Goal: Task Accomplishment & Management: Manage account settings

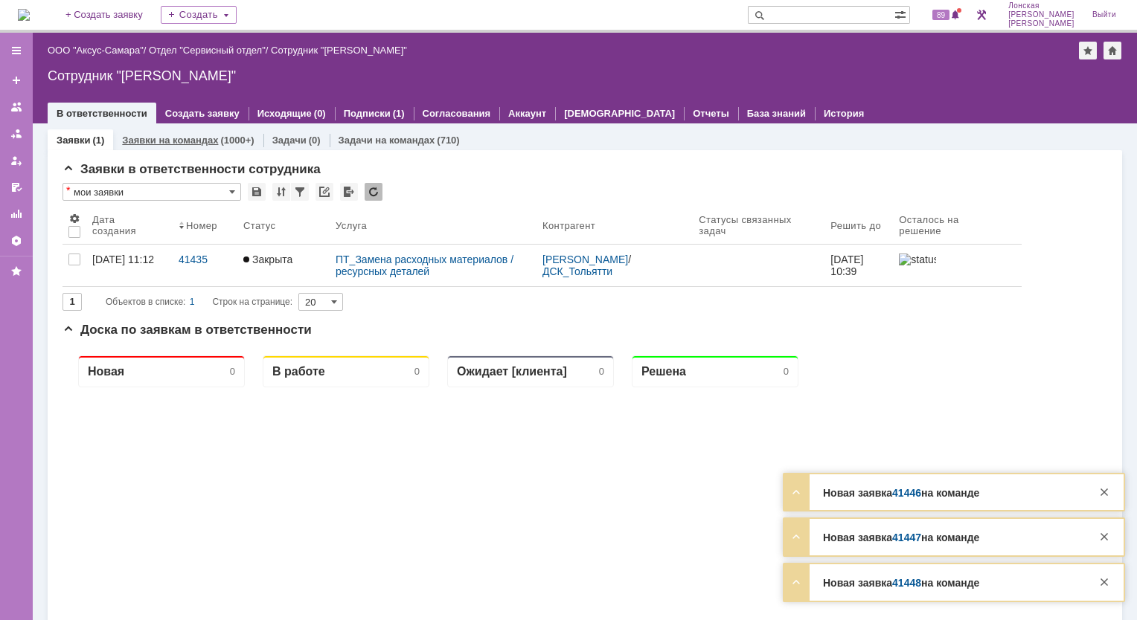
click at [216, 139] on div "Заявки на командах (1000+)" at bounding box center [188, 140] width 132 height 10
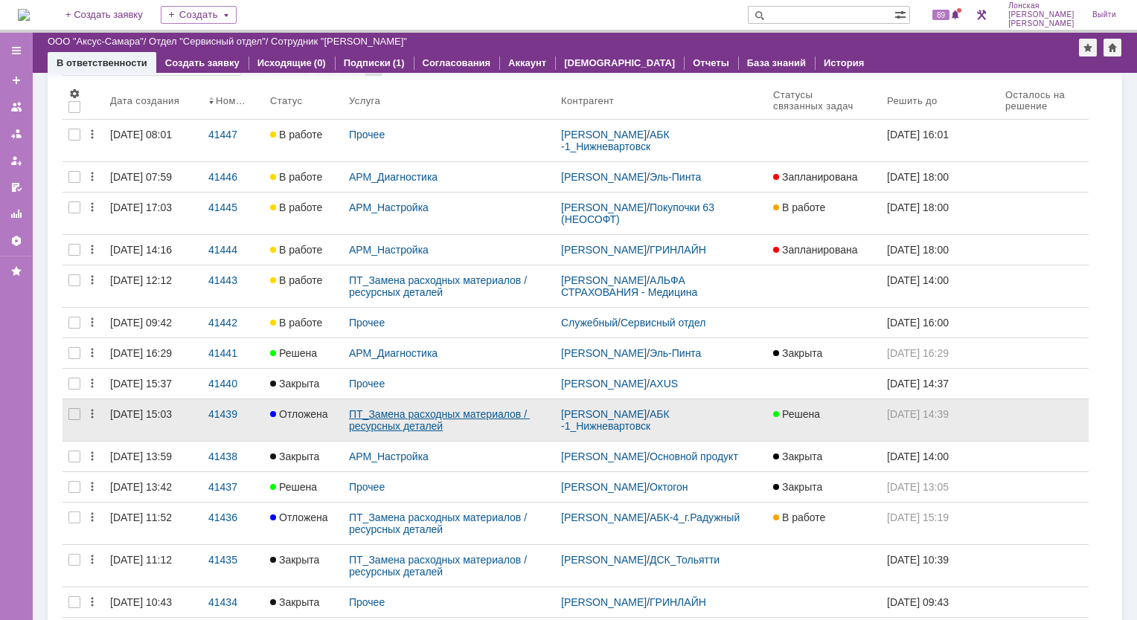
scroll to position [149, 0]
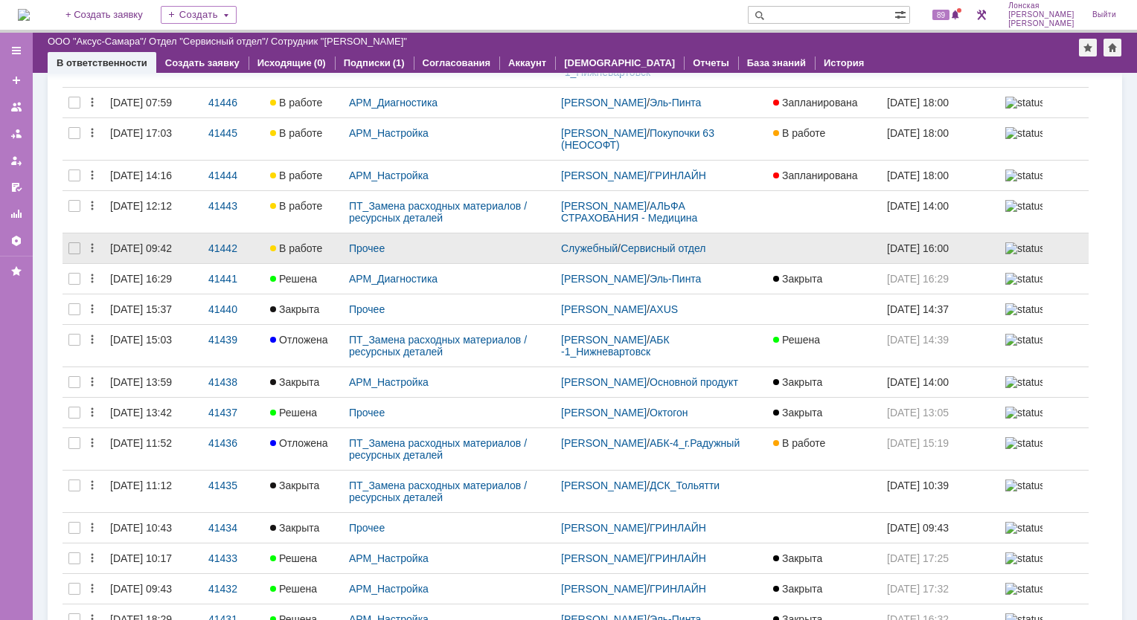
click at [398, 263] on div "Прочее" at bounding box center [449, 249] width 212 height 30
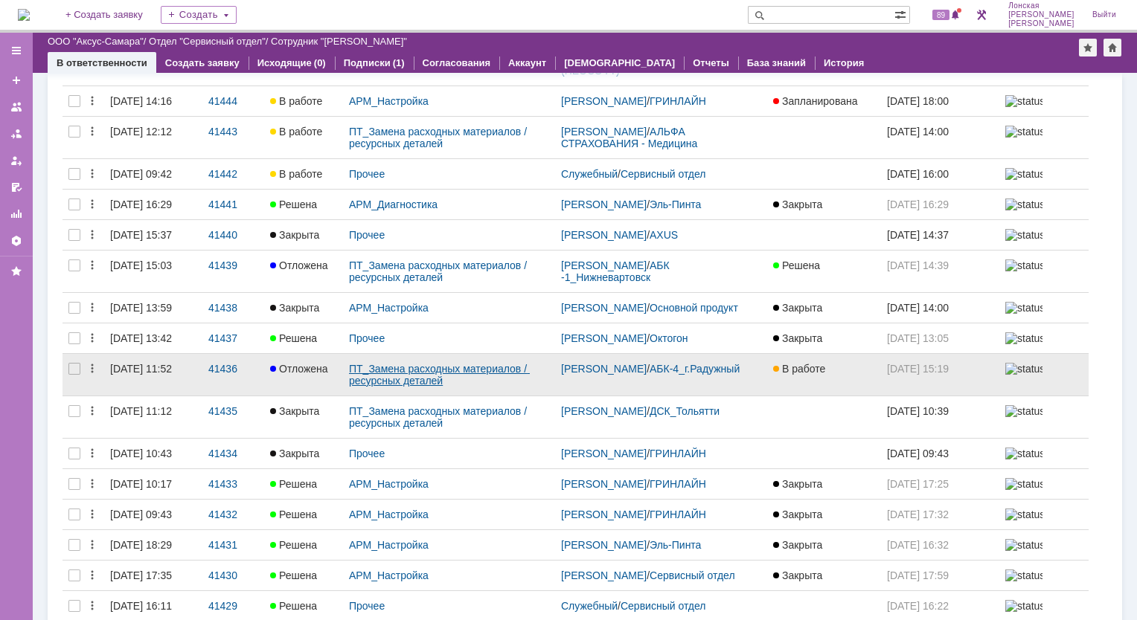
scroll to position [0, 0]
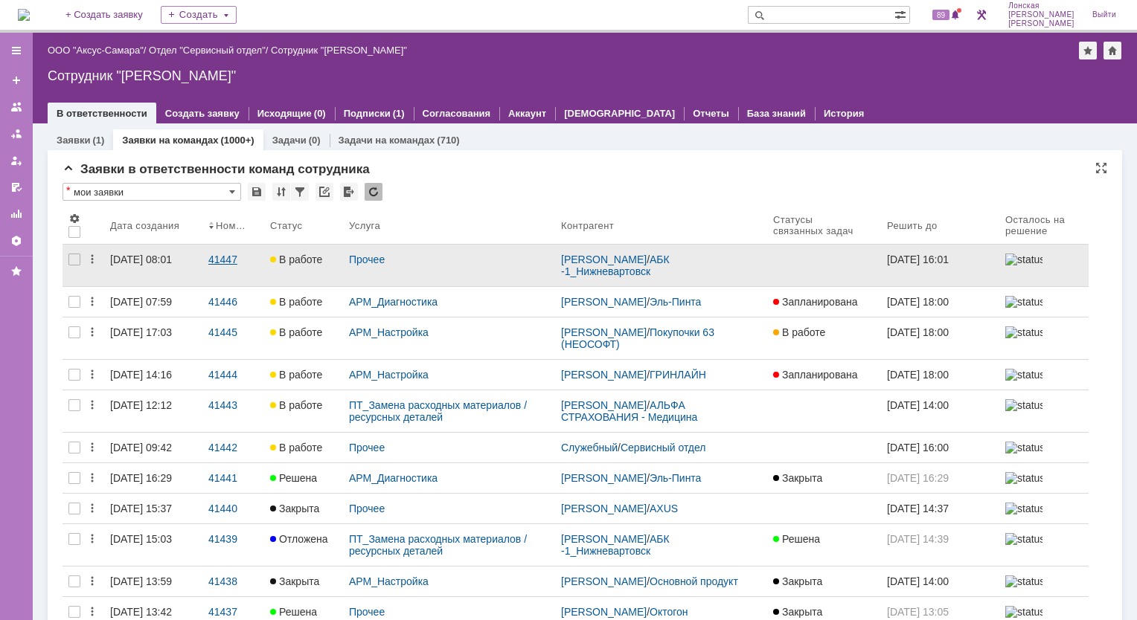
click at [221, 256] on div "41447" at bounding box center [233, 260] width 50 height 12
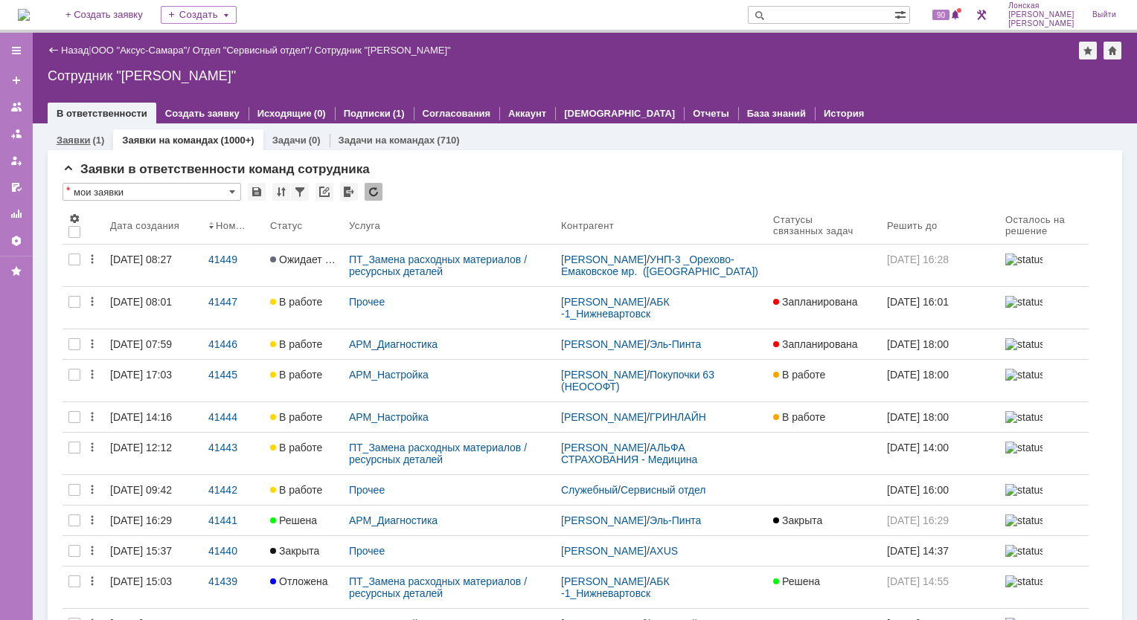
click at [80, 148] on div "Заявки (1)" at bounding box center [80, 140] width 65 height 22
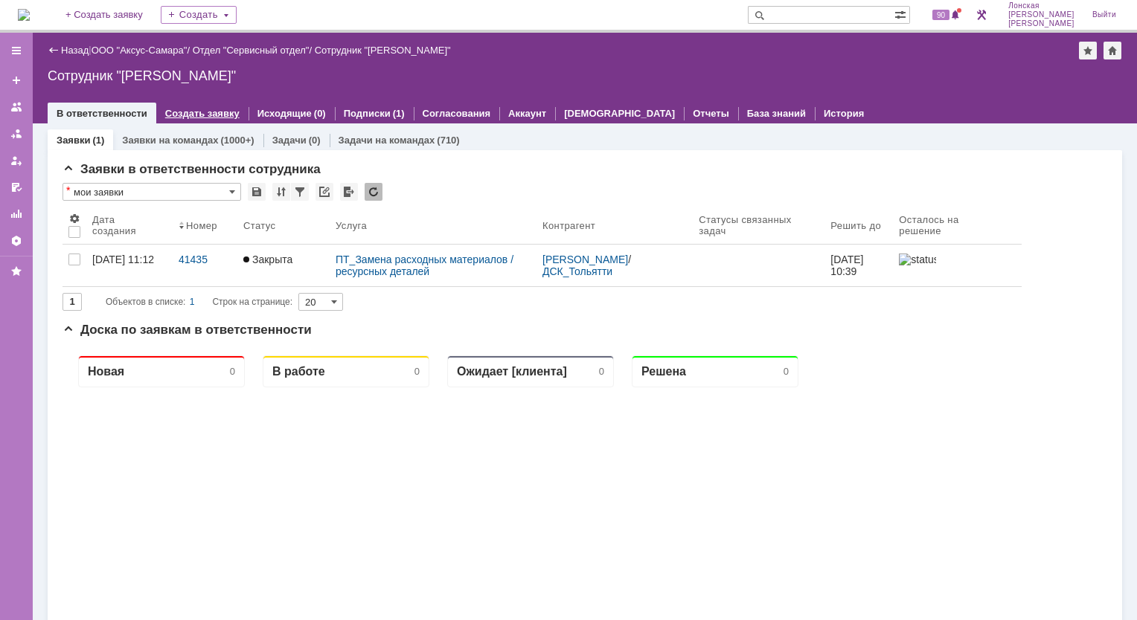
click at [197, 119] on div "Создать заявку" at bounding box center [202, 114] width 92 height 22
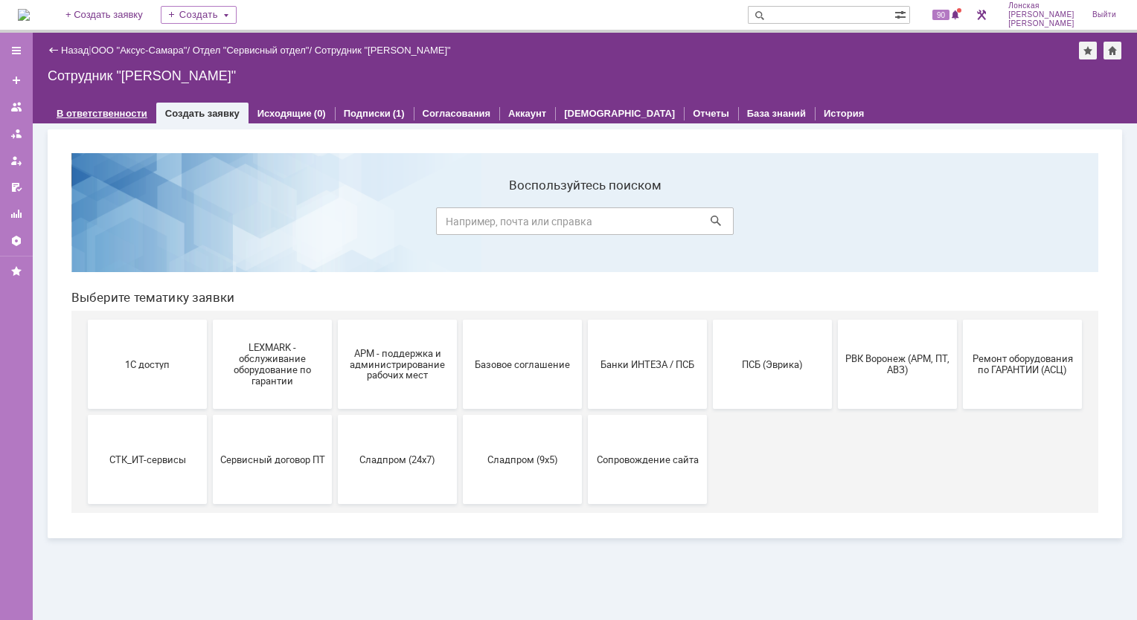
click at [104, 103] on div "В ответственности" at bounding box center [102, 114] width 109 height 22
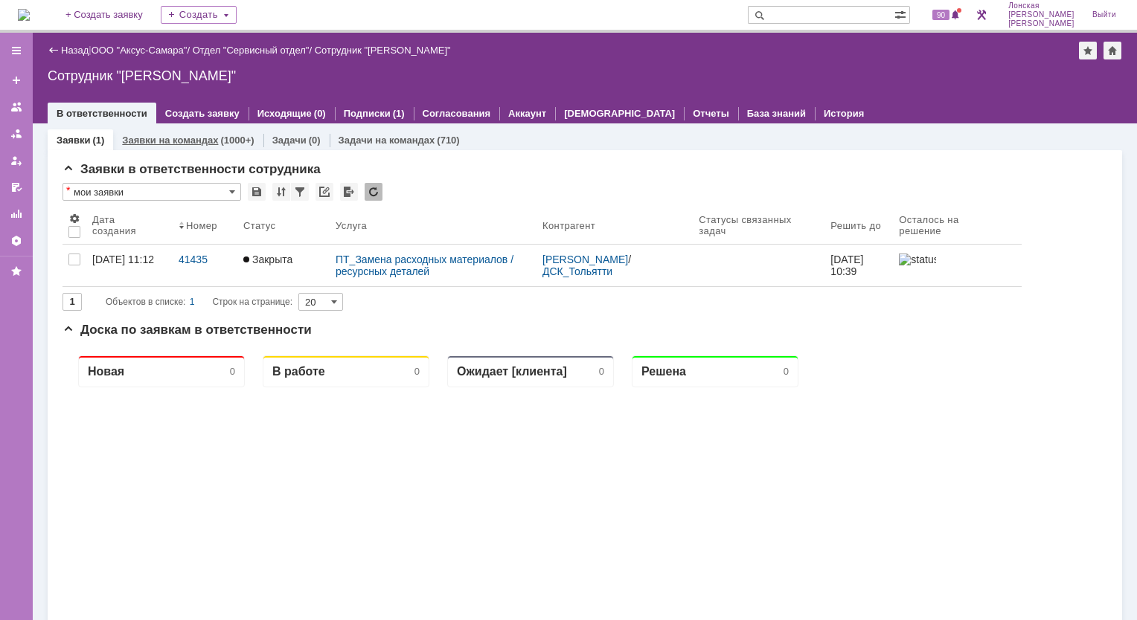
click at [145, 139] on link "Заявки на командах" at bounding box center [170, 140] width 96 height 11
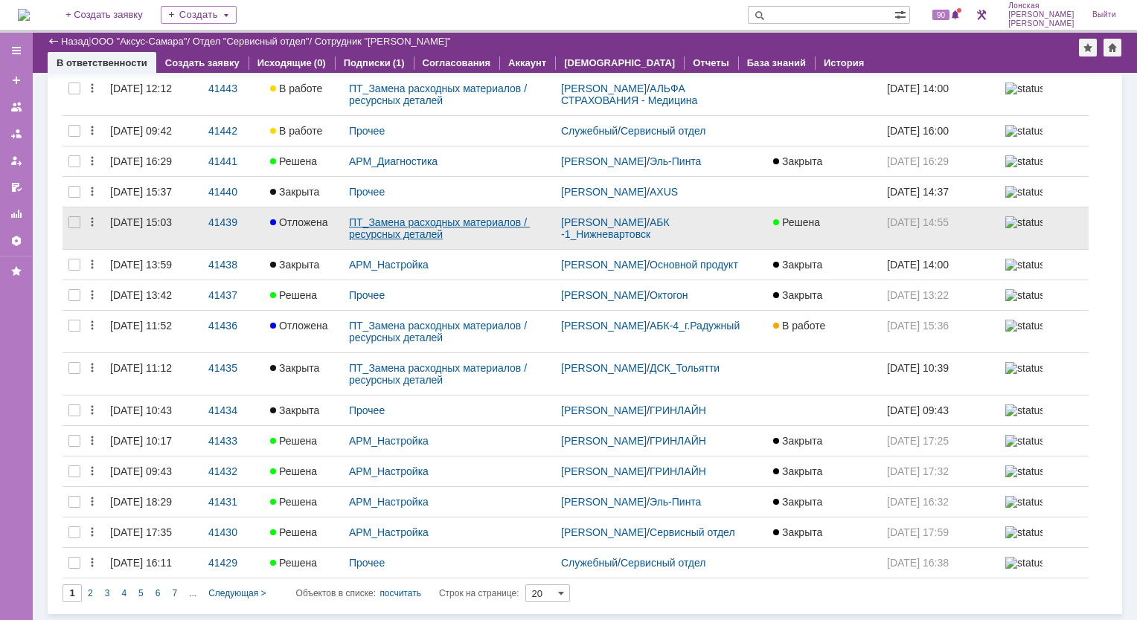
scroll to position [372, 0]
